Goal: Information Seeking & Learning: Learn about a topic

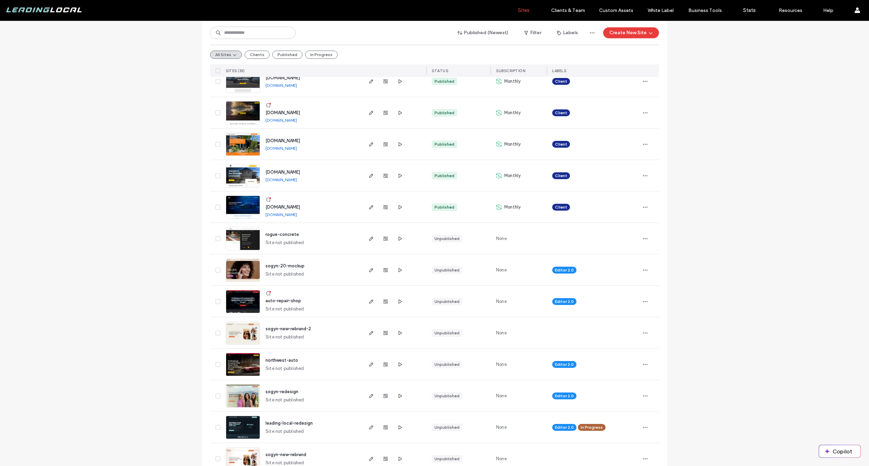
scroll to position [475, 0]
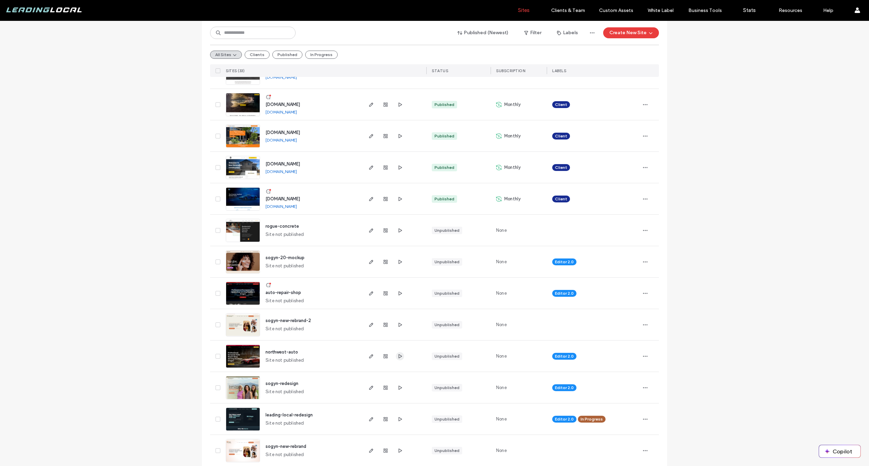
click at [399, 357] on use "button" at bounding box center [400, 356] width 3 height 4
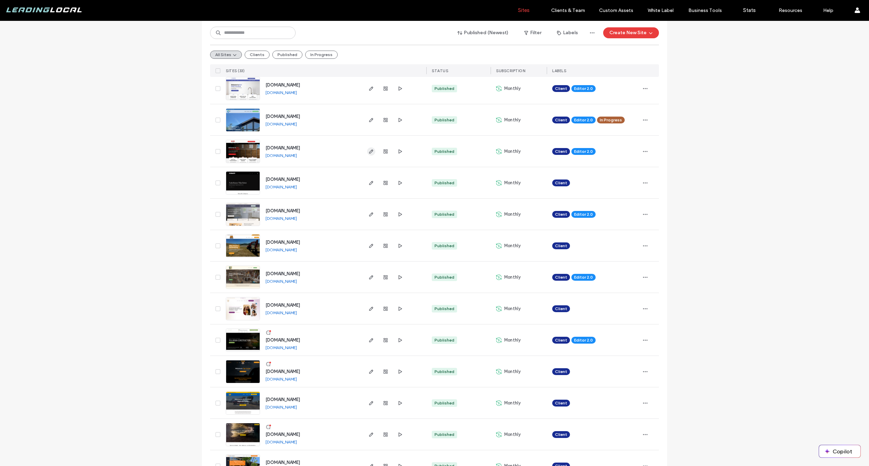
click at [369, 151] on use "button" at bounding box center [371, 152] width 4 height 4
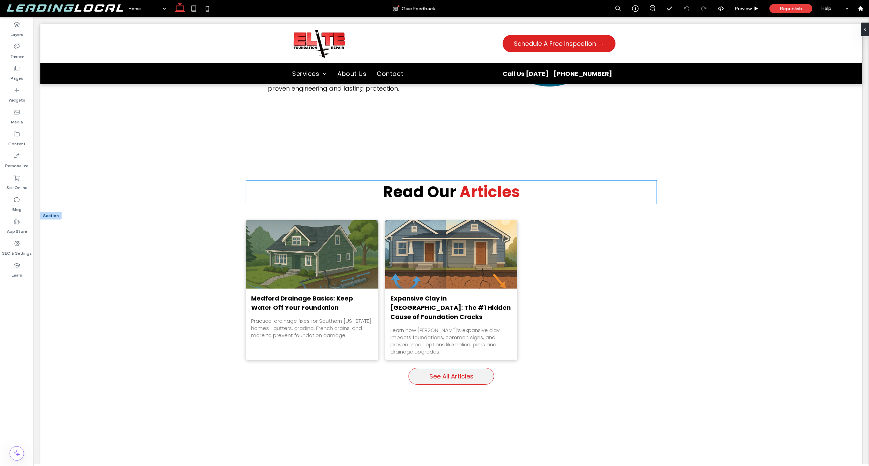
scroll to position [2622, 0]
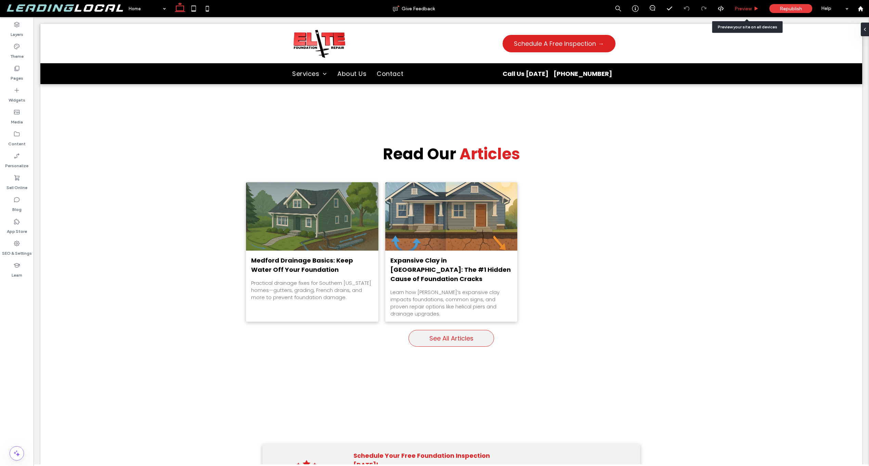
click at [760, 11] on div "Preview" at bounding box center [747, 8] width 35 height 17
click at [759, 11] on div "Preview" at bounding box center [747, 9] width 35 height 6
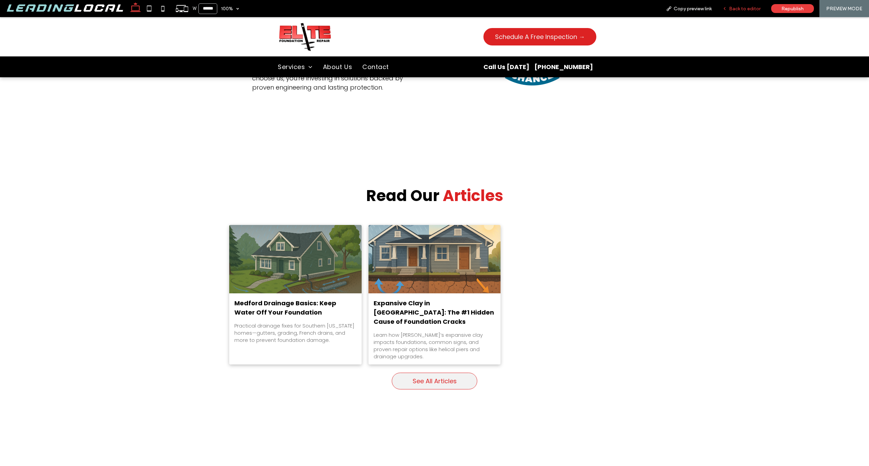
scroll to position [2654, 0]
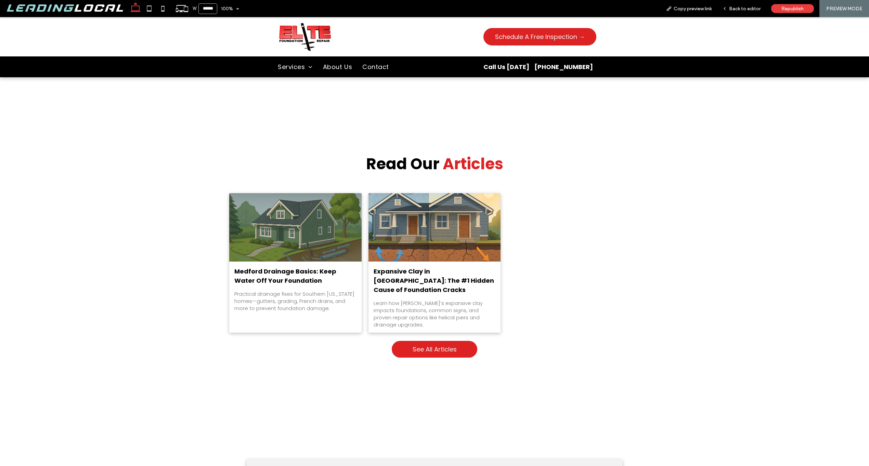
click at [441, 341] on link "See All Articles" at bounding box center [435, 349] width 86 height 17
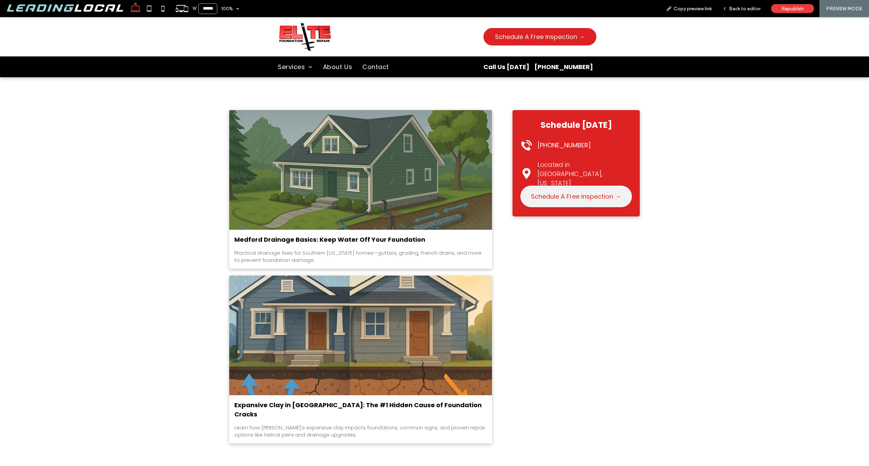
scroll to position [143, 0]
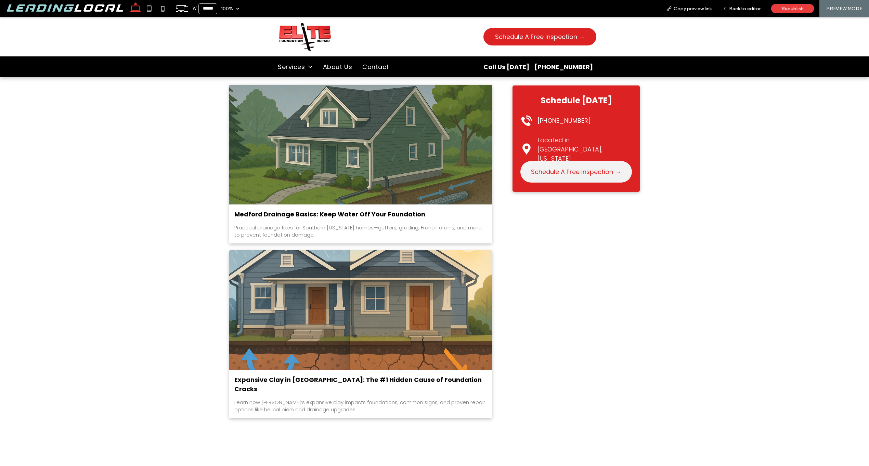
click at [260, 231] on div "Practical drainage fixes for Southern [US_STATE] homes—gutters, grading, French…" at bounding box center [360, 231] width 253 height 14
click at [422, 217] on link "Medford Drainage Basics: Keep Water Off Your Foundation" at bounding box center [360, 214] width 253 height 9
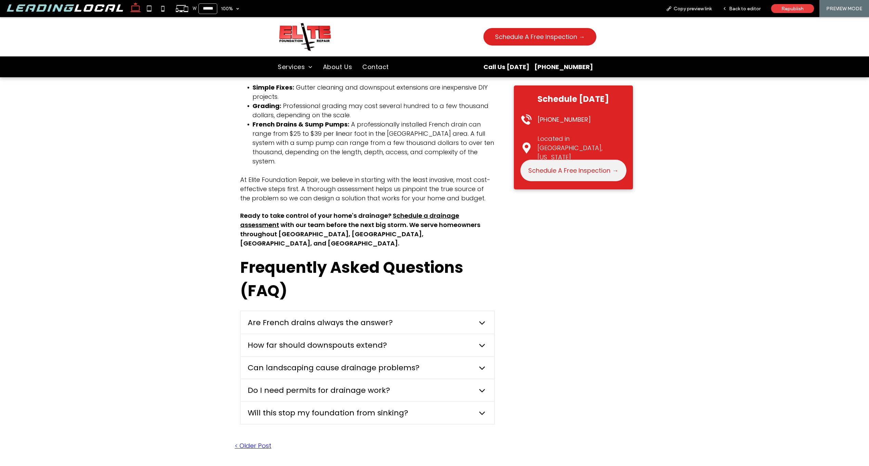
scroll to position [1587, 0]
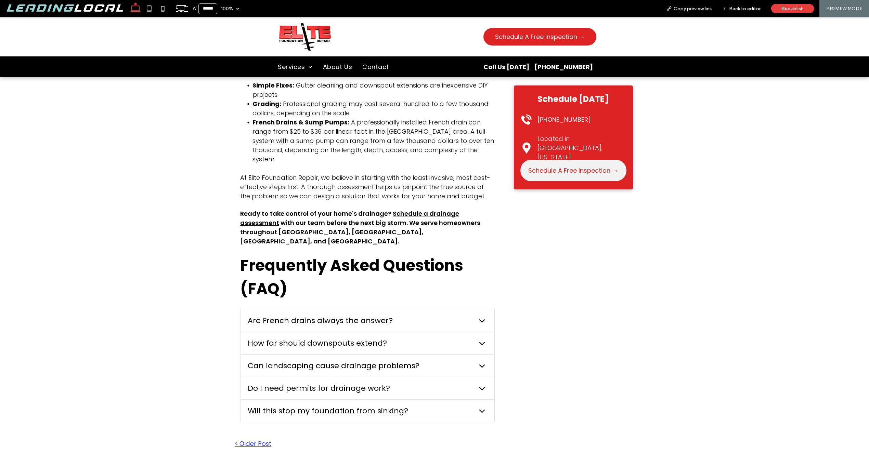
click at [347, 406] on span "Will this stop my foundation from sinking?" at bounding box center [361, 411] width 227 height 11
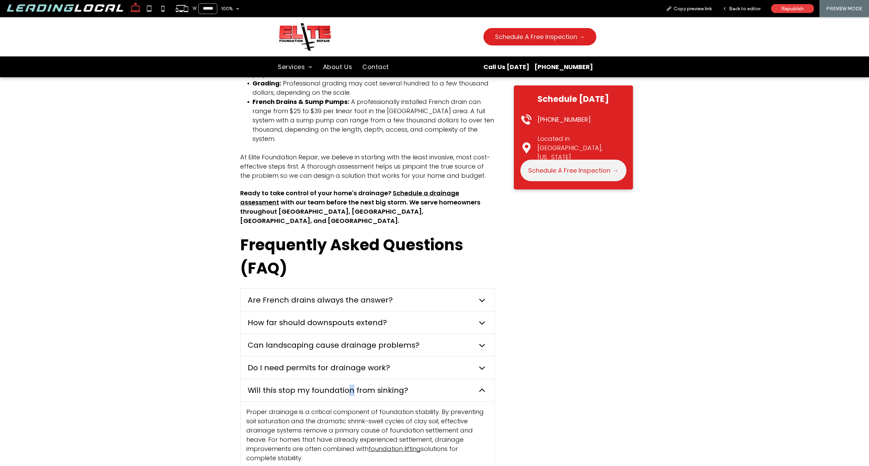
scroll to position [1608, 0]
click at [385, 407] on p "Proper drainage is a critical component of foundation stability. By preventing …" at bounding box center [367, 434] width 242 height 55
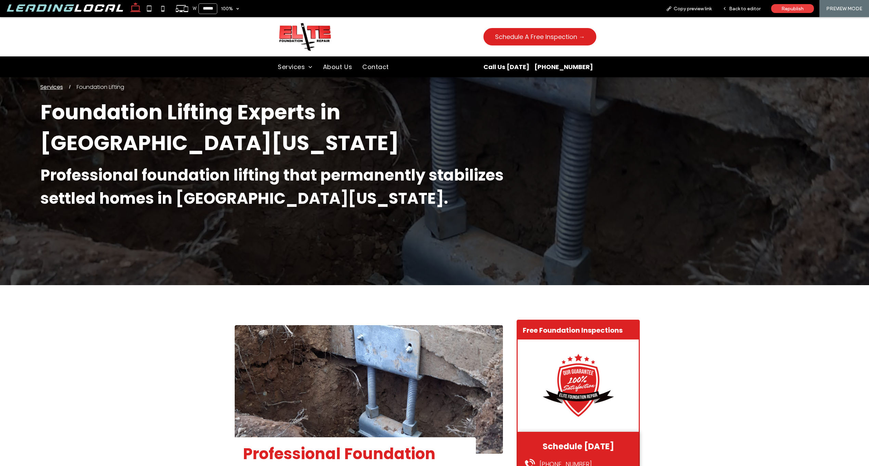
scroll to position [9, 0]
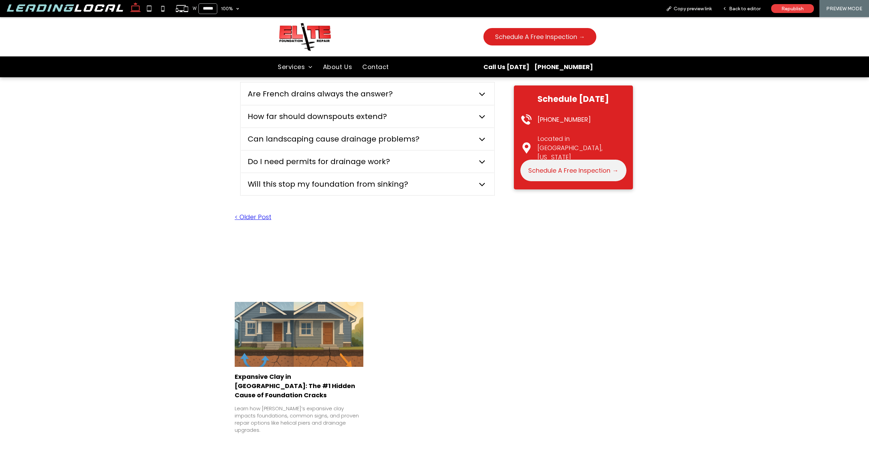
scroll to position [1759, 0]
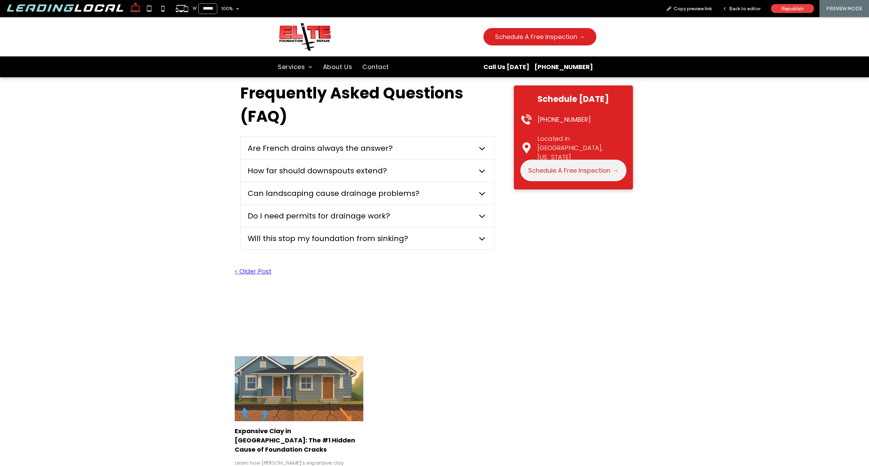
click at [261, 267] on link "< Older Post" at bounding box center [368, 271] width 266 height 9
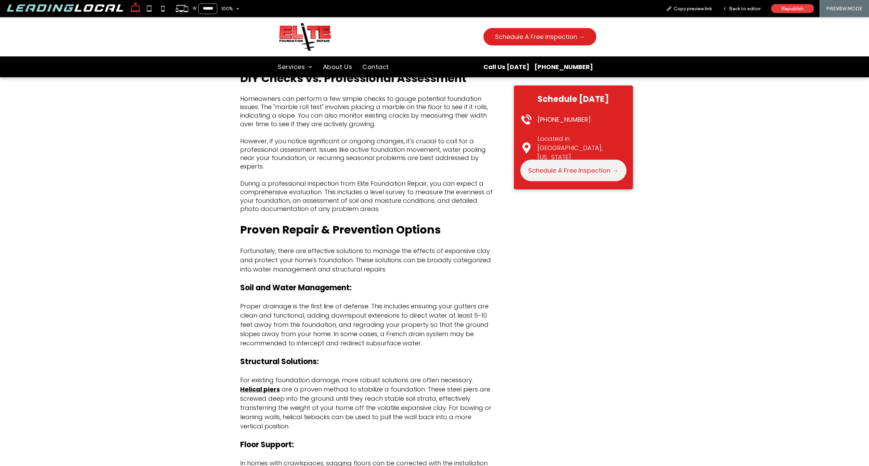
scroll to position [997, 0]
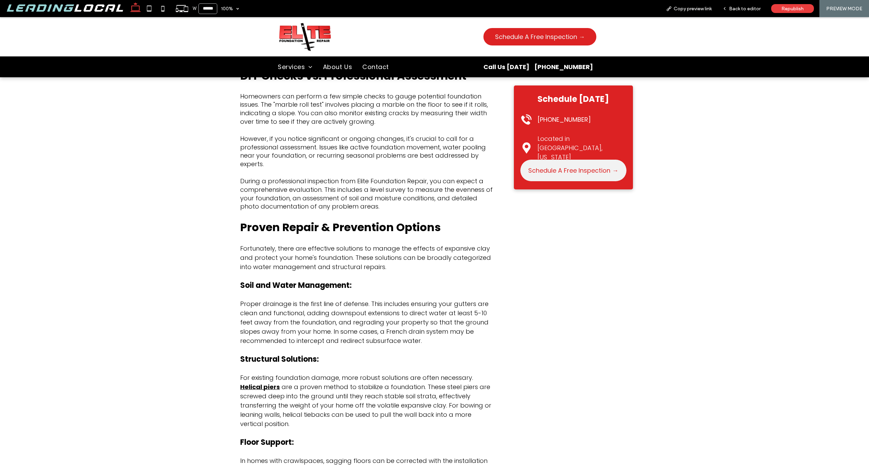
click at [365, 177] on span "During a professional inspection from Elite Foundation Repair, you can expect a…" at bounding box center [366, 194] width 253 height 34
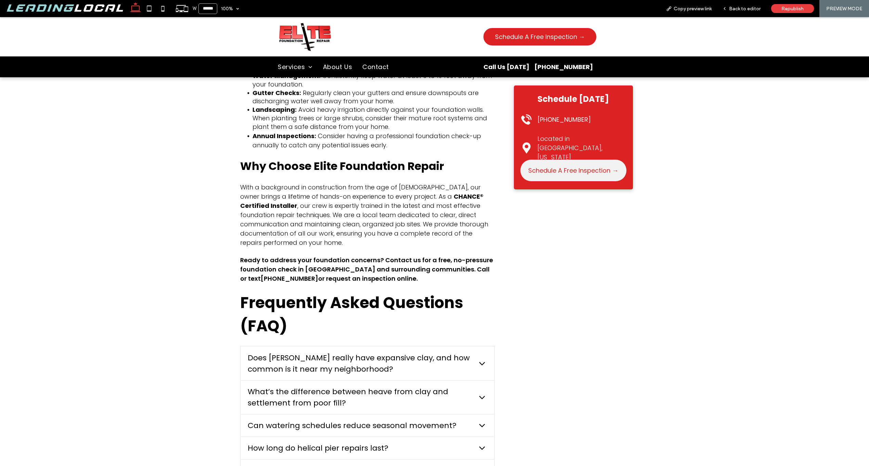
scroll to position [1704, 0]
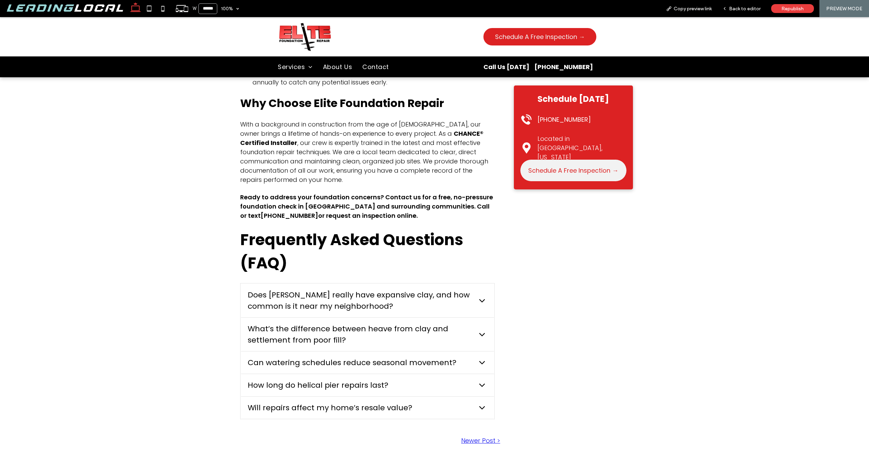
click at [352, 290] on span "Does [PERSON_NAME] really have expansive clay, and how common is it near my nei…" at bounding box center [361, 301] width 227 height 23
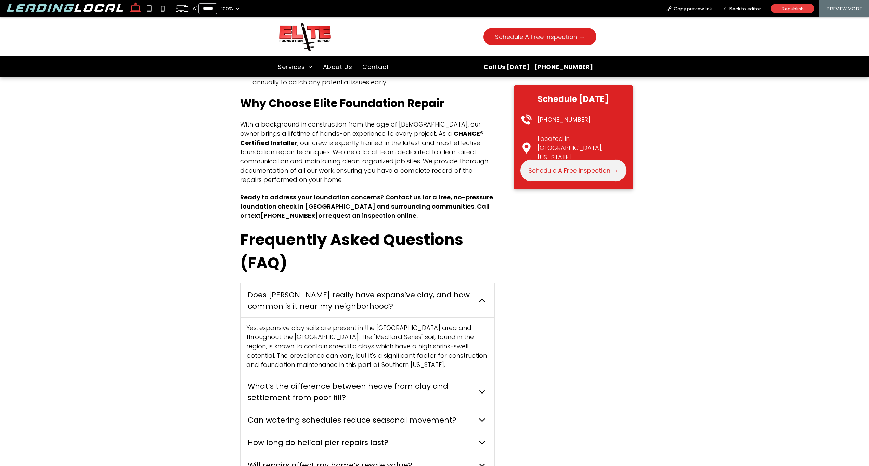
click at [269, 290] on span "Does [PERSON_NAME] really have expansive clay, and how common is it near my nei…" at bounding box center [361, 301] width 227 height 23
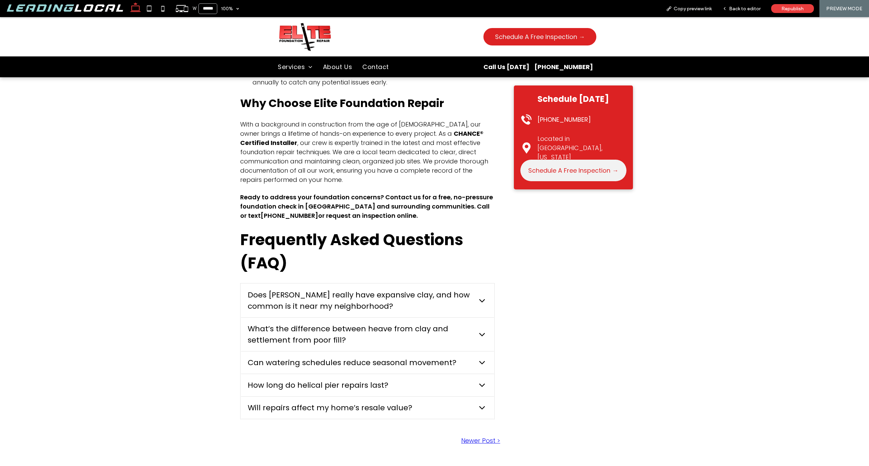
click at [278, 323] on span "What’s the difference between heave from clay and settlement from poor fill?" at bounding box center [361, 334] width 227 height 23
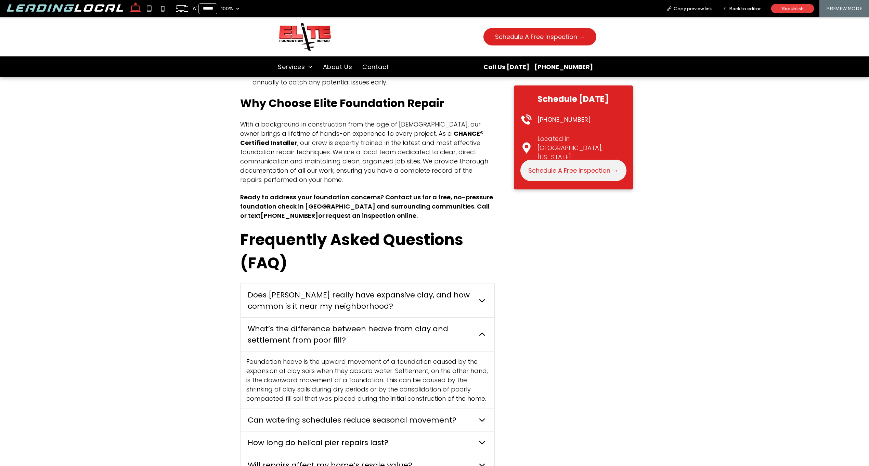
click at [274, 323] on span "What’s the difference between heave from clay and settlement from poor fill?" at bounding box center [361, 334] width 227 height 23
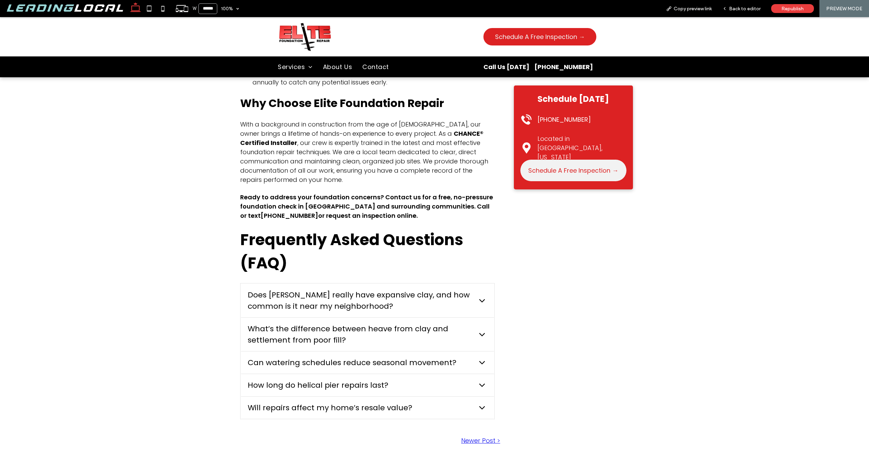
click at [275, 357] on span "Can watering schedules reduce seasonal movement?" at bounding box center [361, 362] width 227 height 11
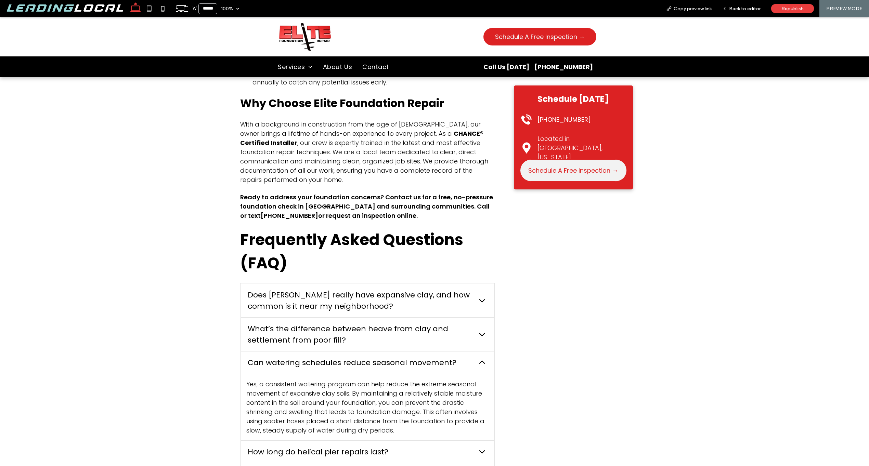
click at [275, 357] on span "Can watering schedules reduce seasonal movement?" at bounding box center [361, 362] width 227 height 11
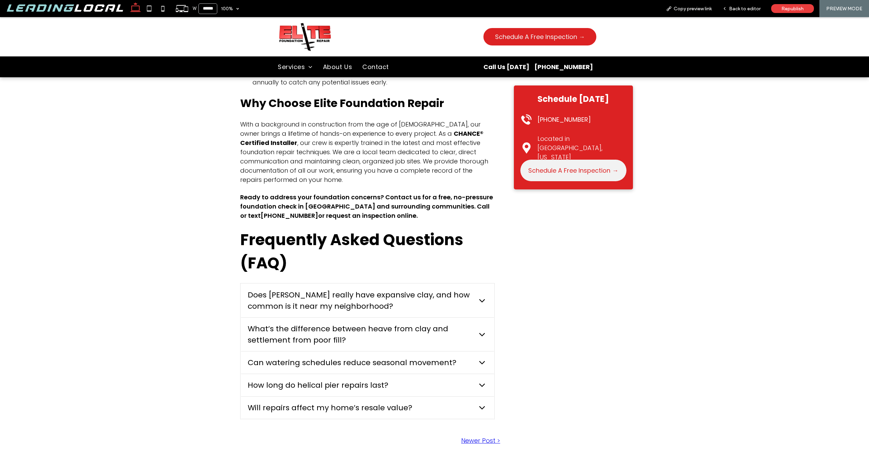
click at [281, 380] on span "How long do helical pier repairs last?" at bounding box center [361, 385] width 227 height 11
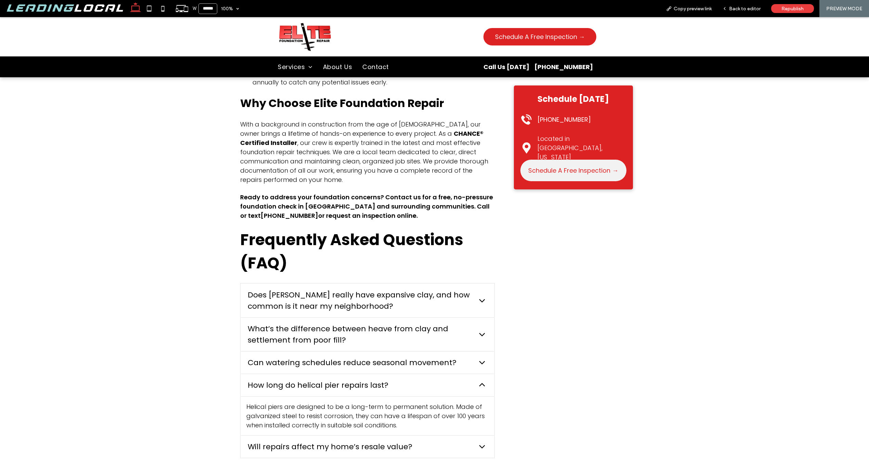
click at [281, 380] on span "How long do helical pier repairs last?" at bounding box center [361, 385] width 227 height 11
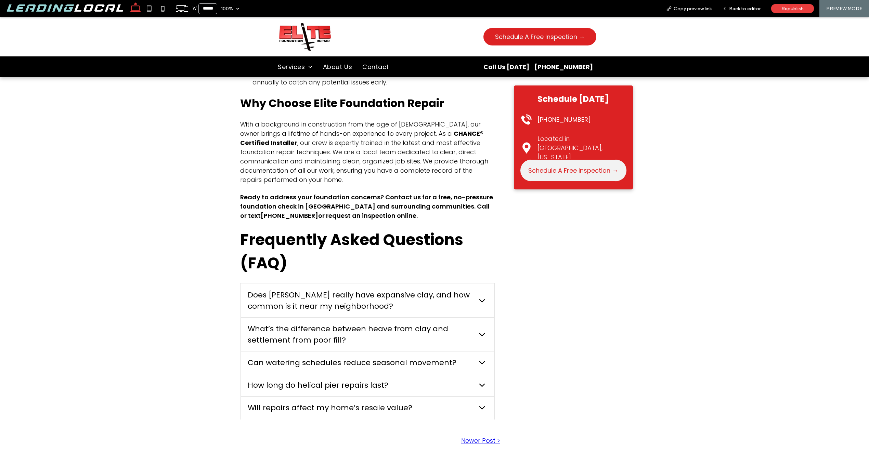
click at [285, 397] on div "Will repairs affect my home’s resale value?" at bounding box center [367, 408] width 253 height 23
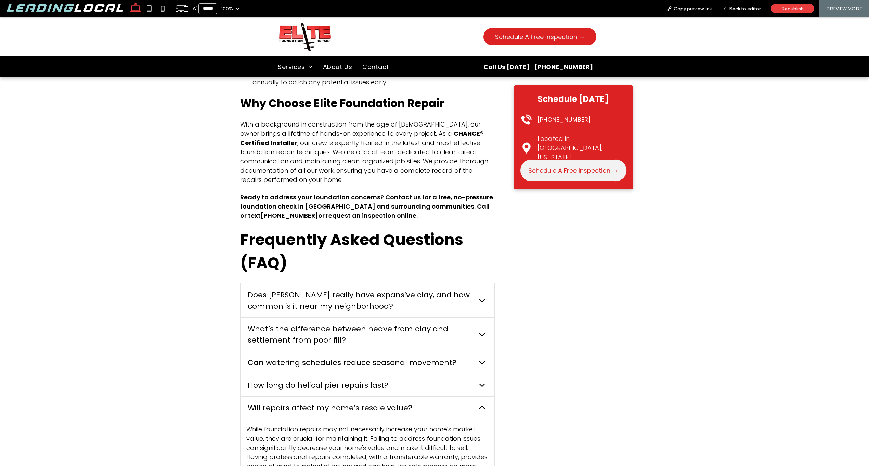
click at [286, 402] on span "Will repairs affect my home’s resale value?" at bounding box center [361, 407] width 227 height 11
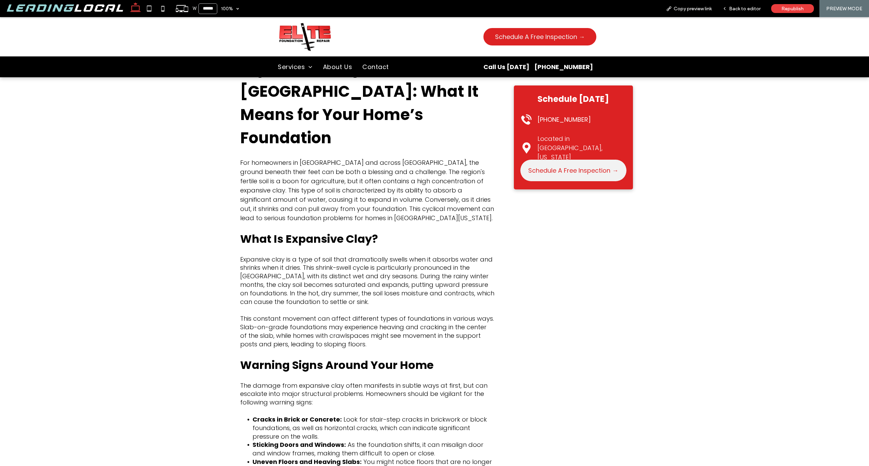
scroll to position [0, 0]
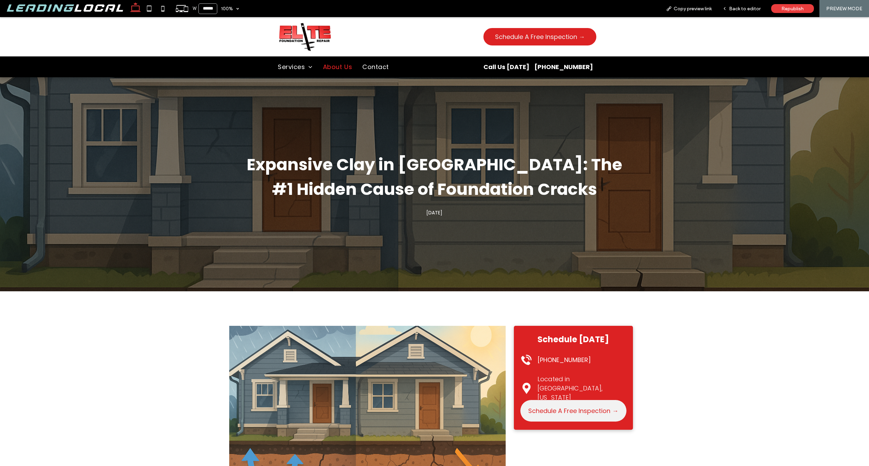
click at [344, 64] on span "About Us" at bounding box center [337, 66] width 29 height 9
